Goal: Communication & Community: Answer question/provide support

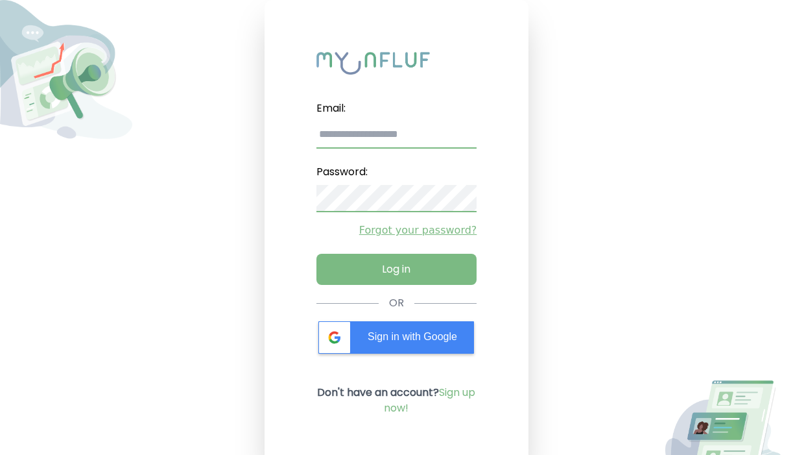
click at [342, 125] on input "email" at bounding box center [397, 134] width 161 height 27
type input "**********"
click at [335, 184] on label "Password:" at bounding box center [397, 172] width 161 height 26
click at [350, 136] on input "email" at bounding box center [397, 134] width 161 height 27
type input "**********"
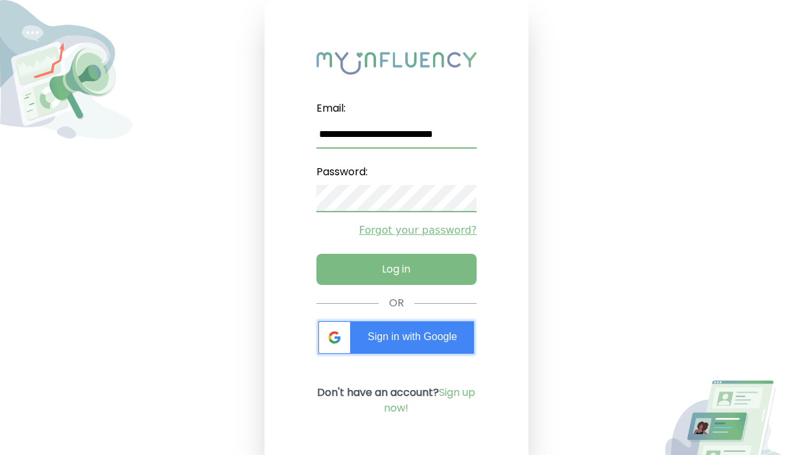
click at [383, 336] on span "Sign in with Google" at bounding box center [413, 336] width 90 height 11
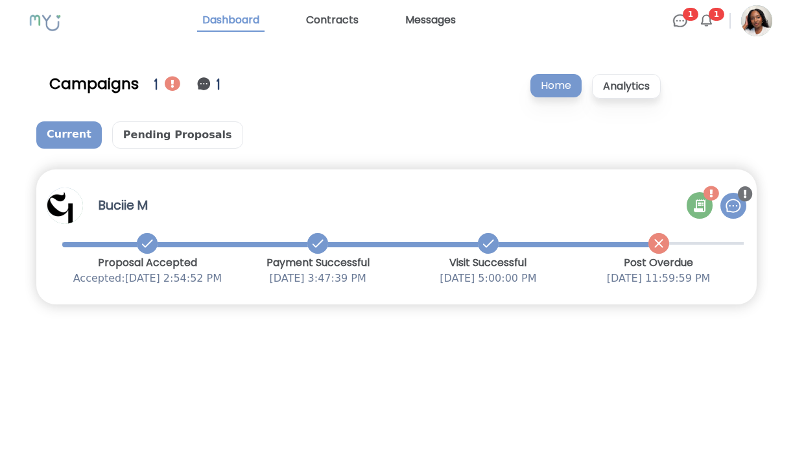
click at [703, 203] on icon at bounding box center [701, 203] width 6 height 3
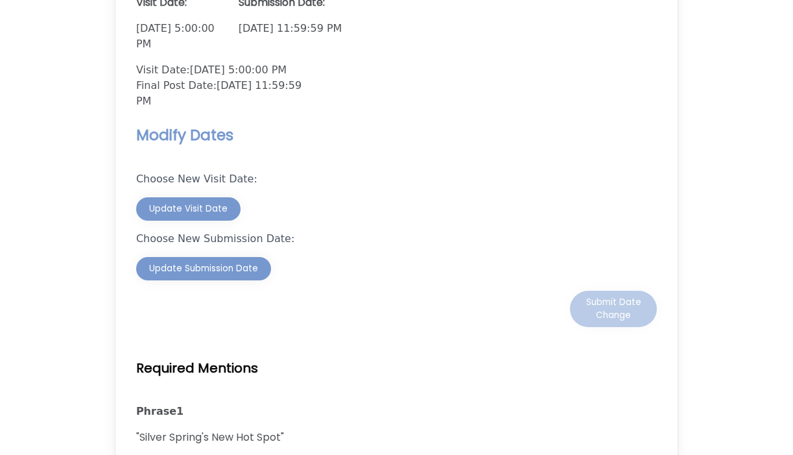
scroll to position [1398, 0]
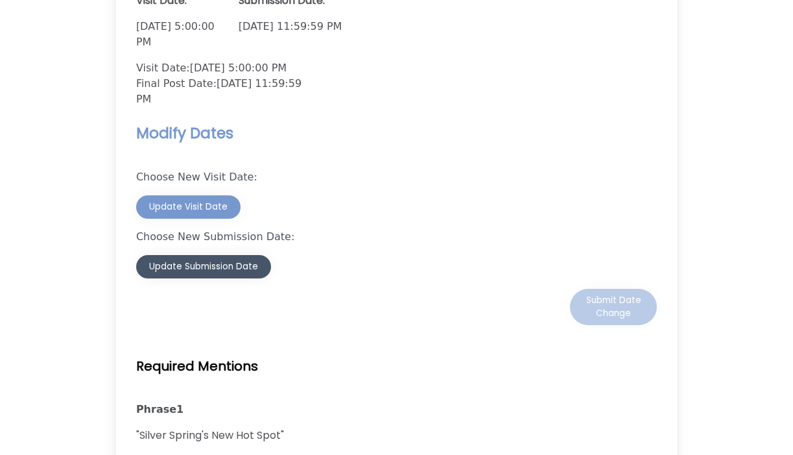
click at [173, 260] on div "Update Submission Date" at bounding box center [203, 266] width 109 height 13
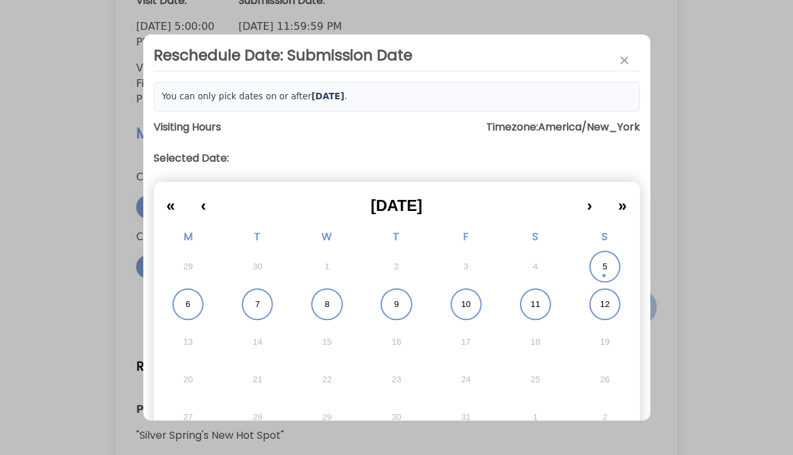
click at [601, 262] on button "5" at bounding box center [604, 267] width 69 height 38
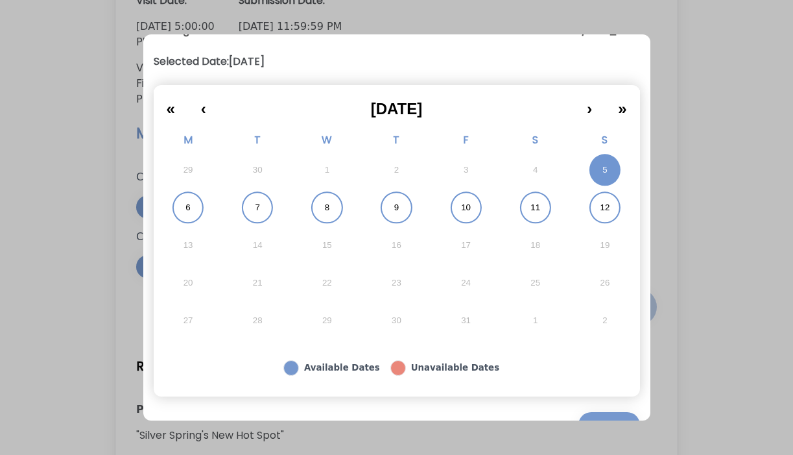
scroll to position [124, 0]
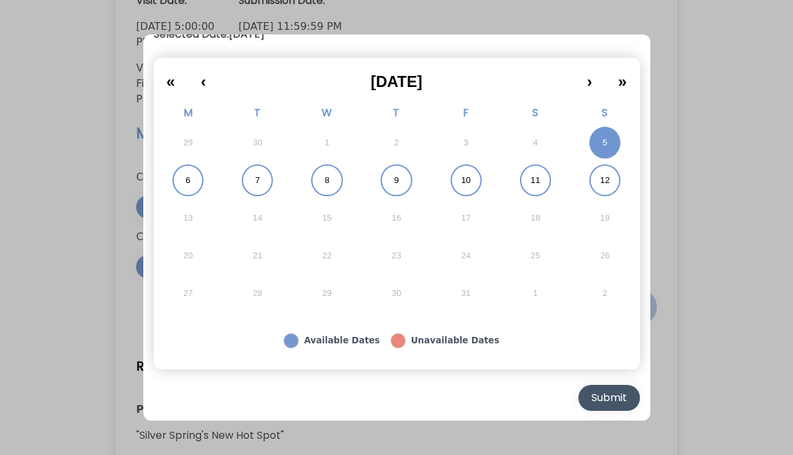
click at [593, 392] on div "Submit" at bounding box center [610, 398] width 36 height 16
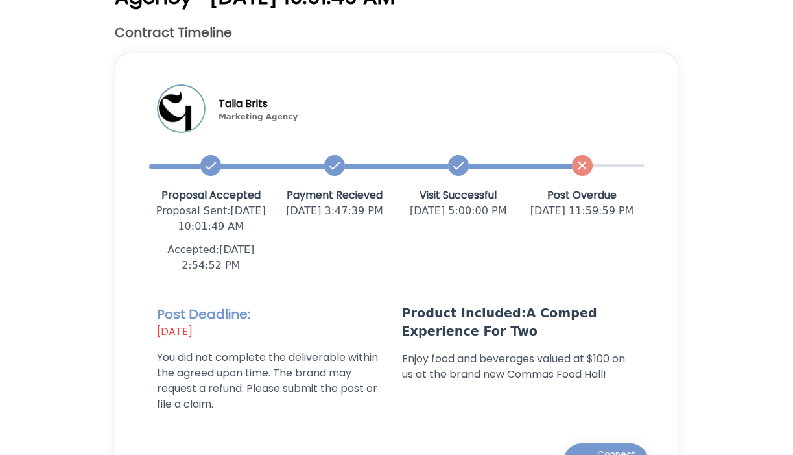
scroll to position [0, 0]
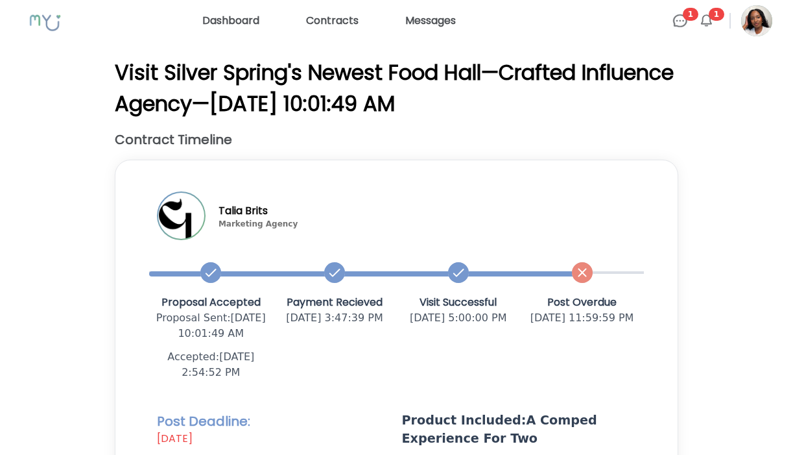
click at [675, 17] on img at bounding box center [681, 21] width 16 height 16
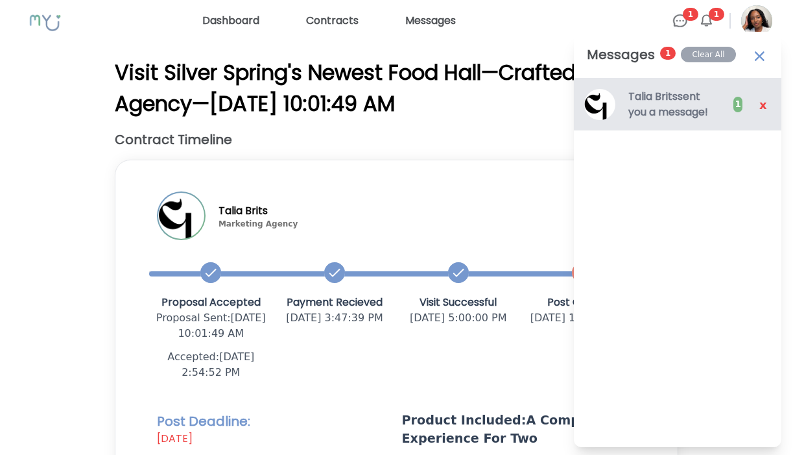
click at [671, 111] on h3 "Talia Brits sent you a message!" at bounding box center [675, 104] width 92 height 31
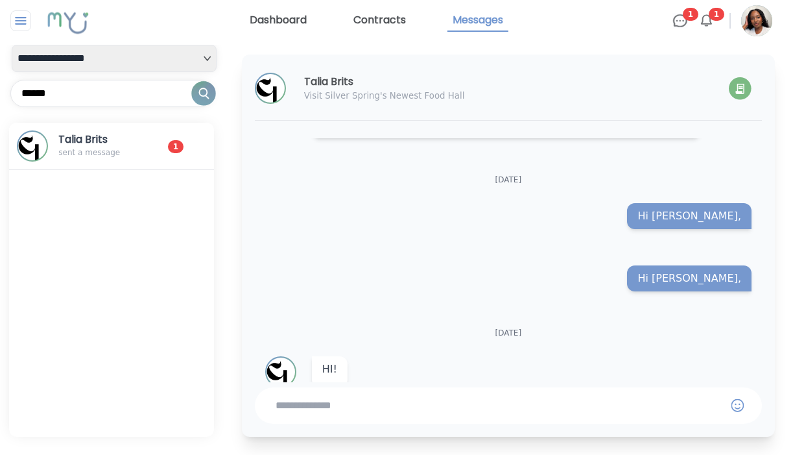
scroll to position [467, 0]
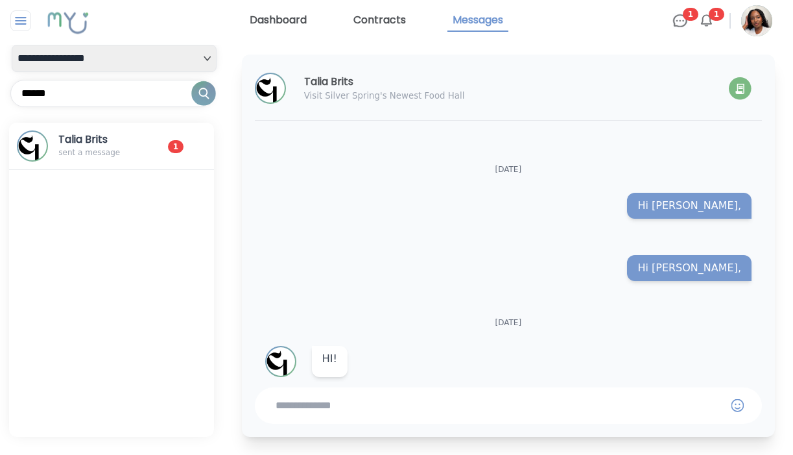
click at [403, 402] on textarea at bounding box center [499, 406] width 446 height 16
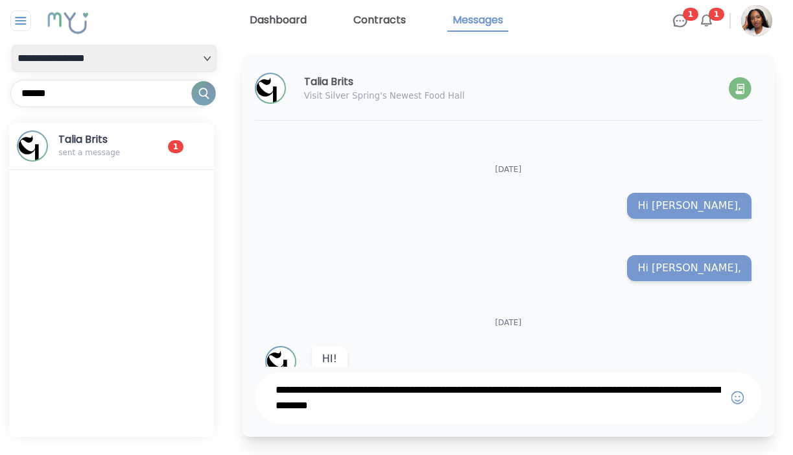
click at [349, 409] on textarea "**********" at bounding box center [499, 397] width 446 height 31
click at [429, 411] on textarea "**********" at bounding box center [499, 397] width 446 height 31
type textarea "**********"
click at [709, 20] on img at bounding box center [707, 21] width 16 height 16
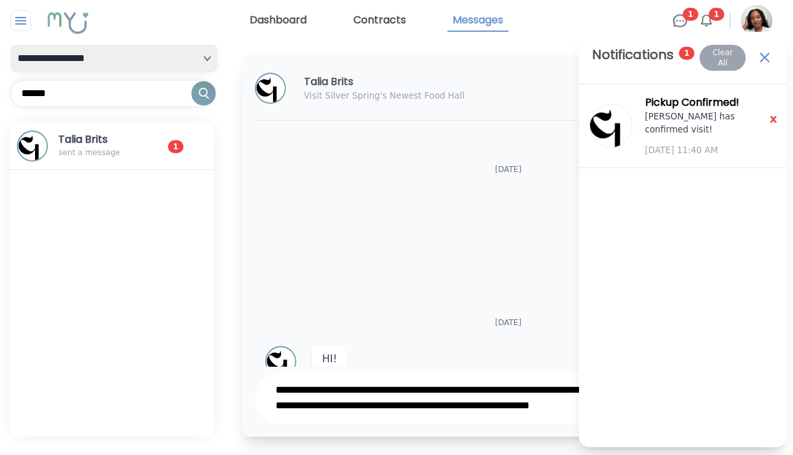
click at [394, 255] on div "Hi Talia," at bounding box center [508, 268] width 486 height 26
click at [376, 16] on link "Contracts" at bounding box center [379, 21] width 63 height 22
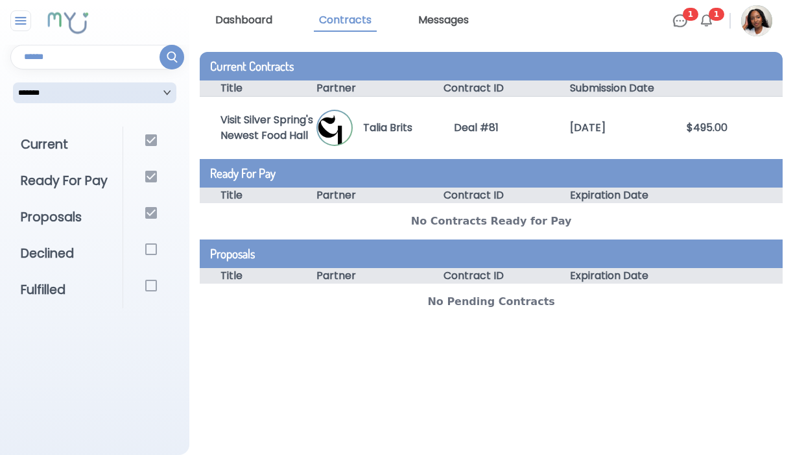
click at [246, 23] on link "Dashboard" at bounding box center [243, 21] width 67 height 22
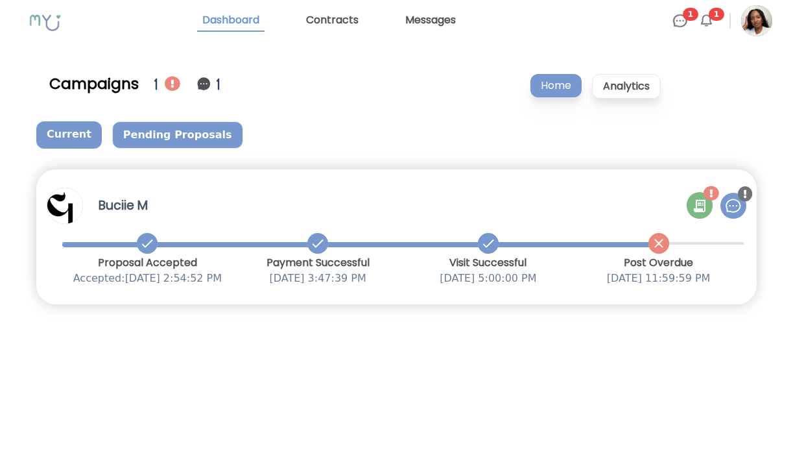
click at [178, 134] on p "Pending Proposals" at bounding box center [177, 134] width 131 height 27
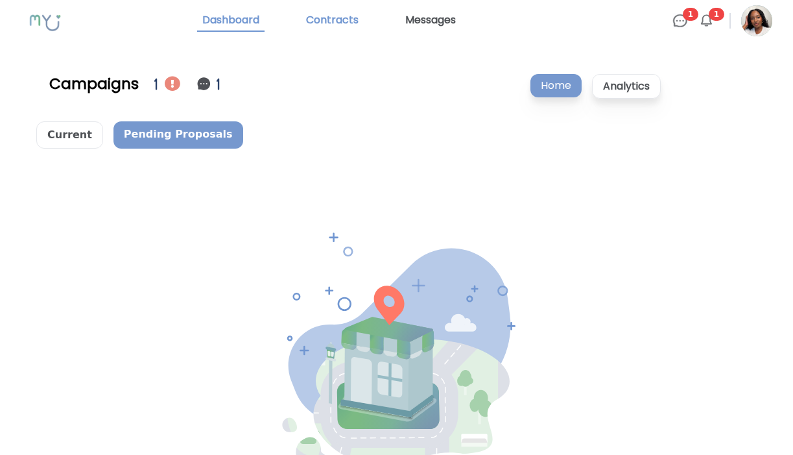
click at [337, 23] on link "Contracts" at bounding box center [332, 21] width 63 height 22
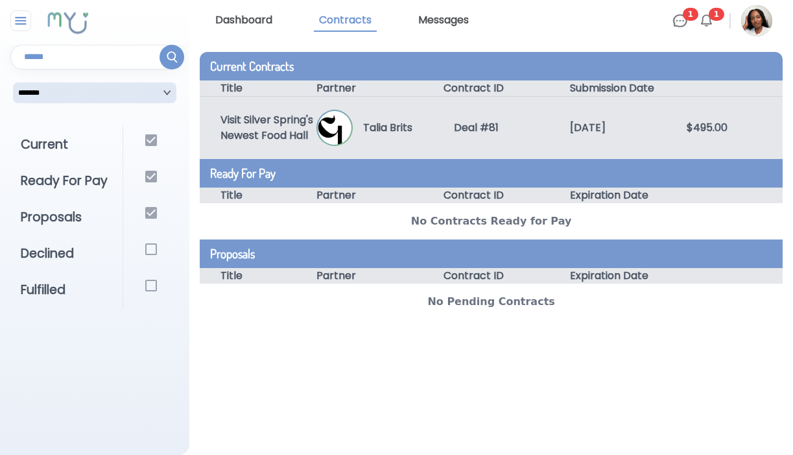
click at [435, 121] on div "Deal # 81" at bounding box center [491, 128] width 117 height 16
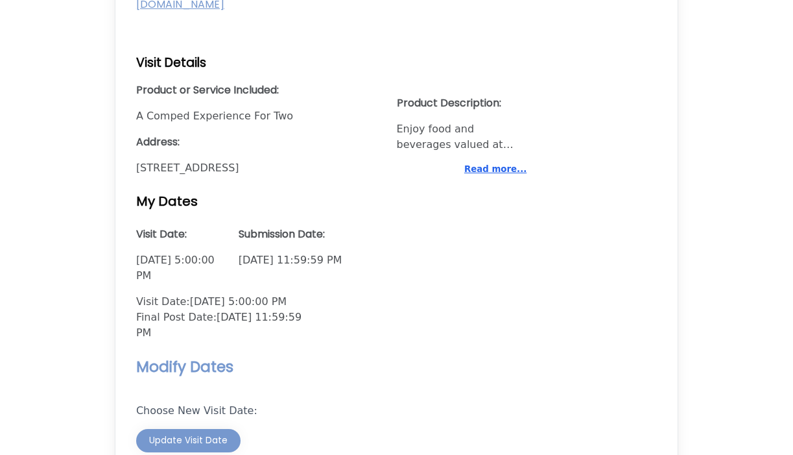
scroll to position [1148, 0]
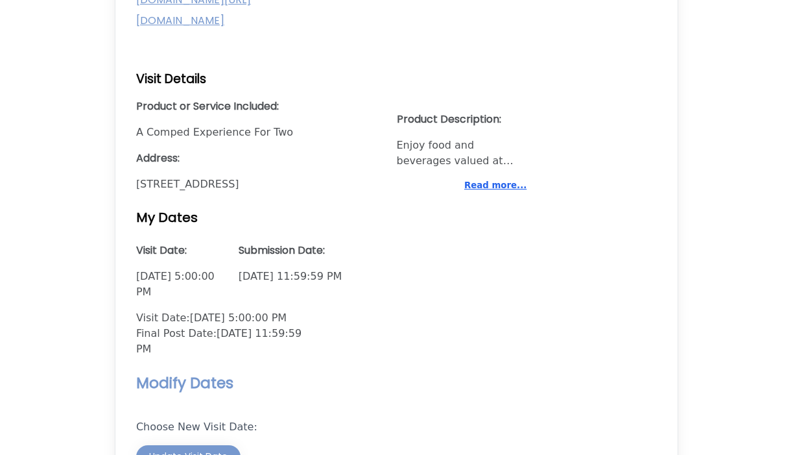
click at [489, 179] on button "Read more..." at bounding box center [495, 185] width 62 height 13
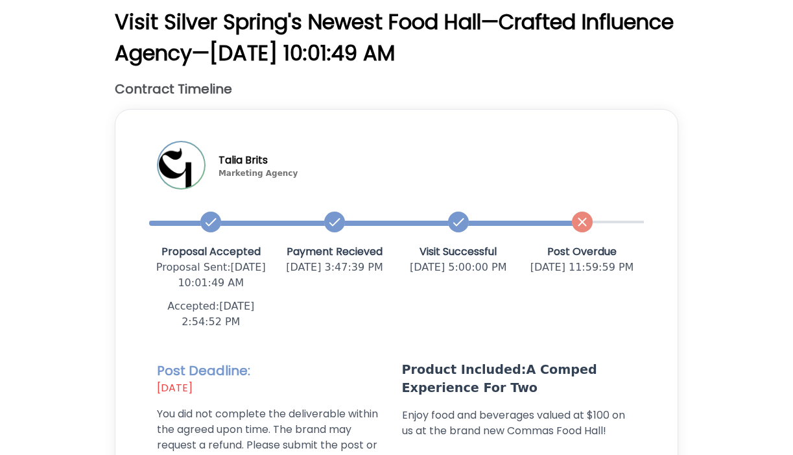
scroll to position [0, 0]
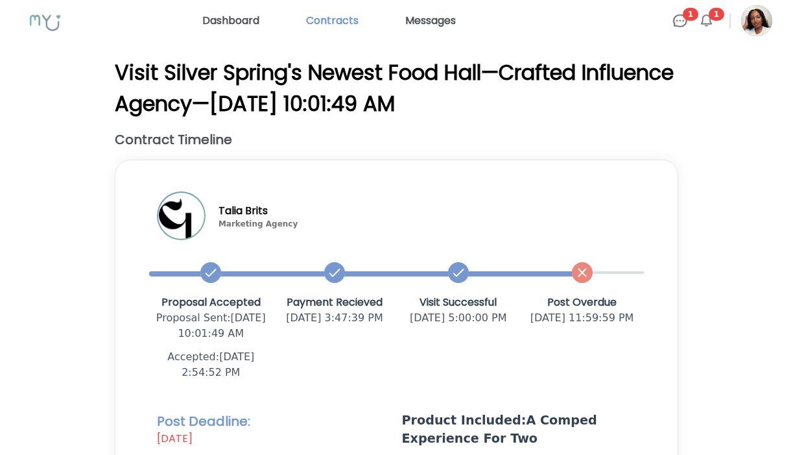
click at [333, 20] on link "Contracts" at bounding box center [332, 20] width 63 height 21
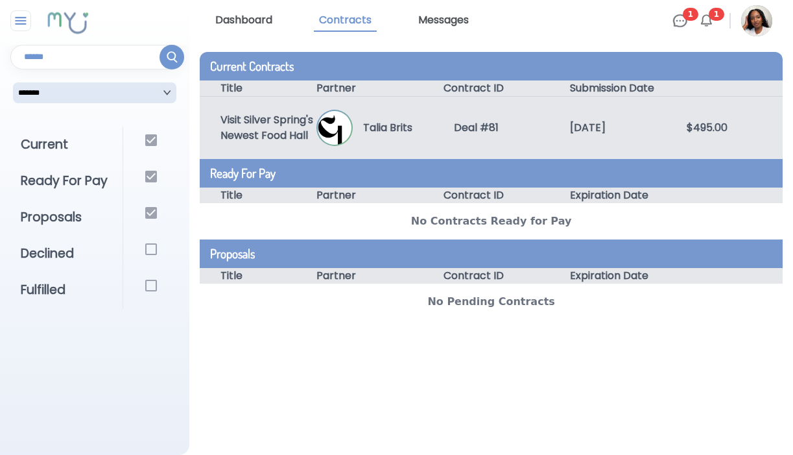
click at [404, 126] on p "Talia Brits" at bounding box center [383, 128] width 60 height 16
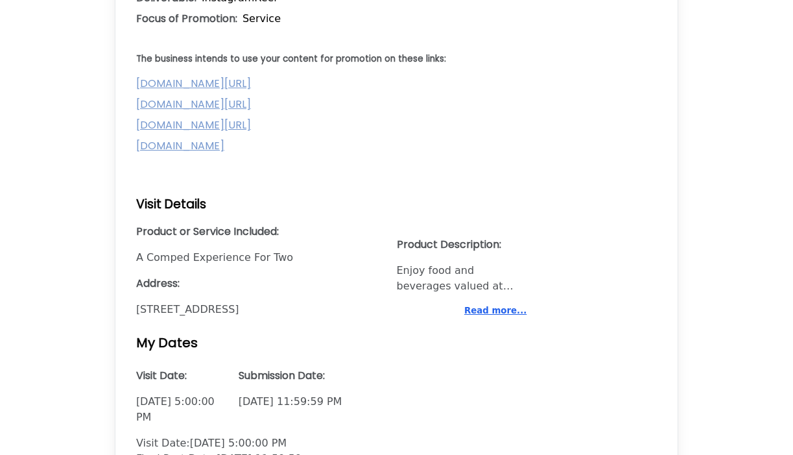
scroll to position [1022, 0]
